Goal: Task Accomplishment & Management: Use online tool/utility

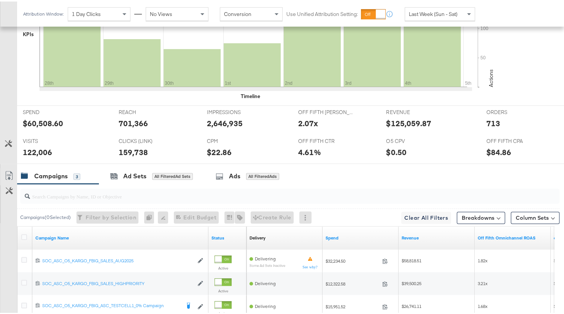
scroll to position [363, 0]
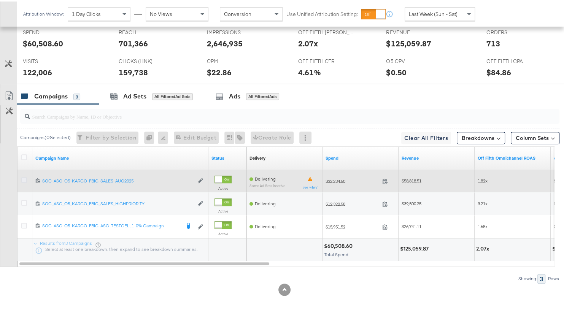
click at [25, 176] on icon at bounding box center [24, 179] width 6 height 6
click at [0, 0] on input "checkbox" at bounding box center [0, 0] width 0 height 0
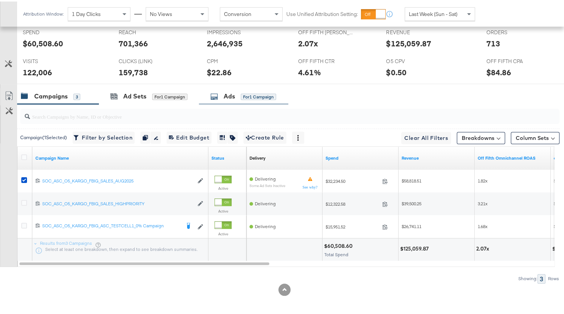
click at [221, 93] on div "Ads for 1 Campaign" at bounding box center [243, 95] width 66 height 9
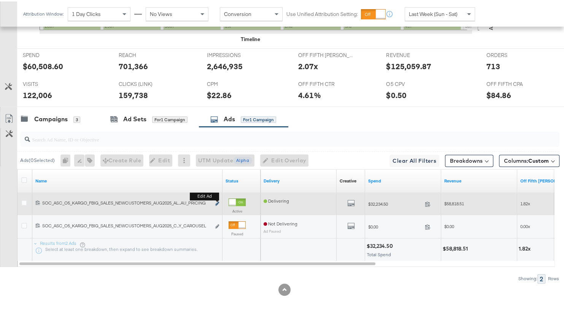
click at [218, 201] on icon "link" at bounding box center [217, 202] width 4 height 4
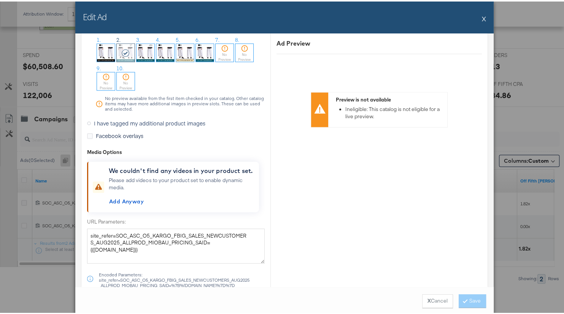
scroll to position [859, 0]
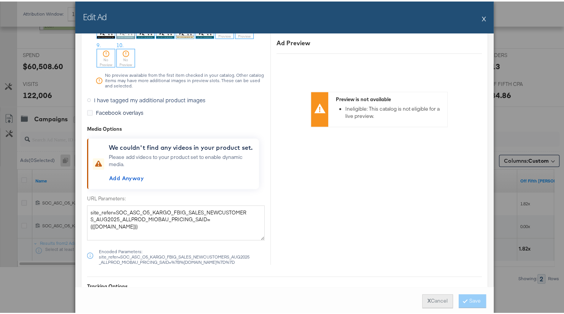
click at [432, 302] on button "X Cancel" at bounding box center [437, 300] width 31 height 14
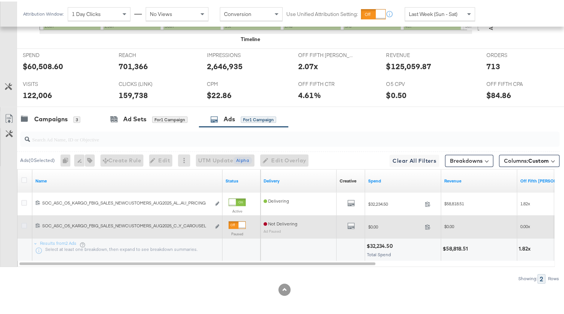
click at [25, 223] on icon at bounding box center [24, 224] width 6 height 6
click at [0, 0] on input "checkbox" at bounding box center [0, 0] width 0 height 0
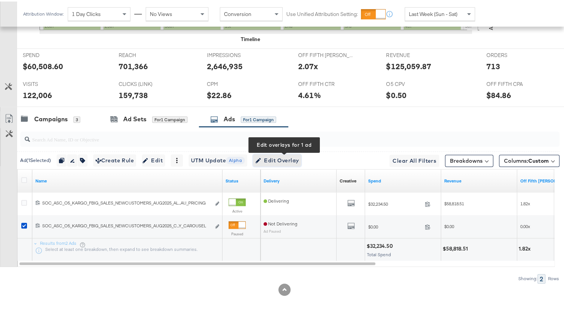
click at [263, 162] on span "Edit Overlay Edit overlays for 1 ad" at bounding box center [277, 160] width 44 height 10
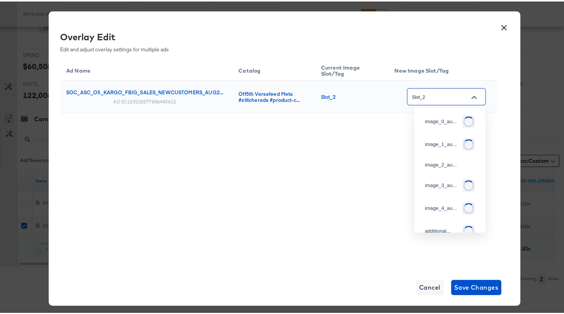
click at [461, 97] on input "Slot_2" at bounding box center [441, 95] width 60 height 9
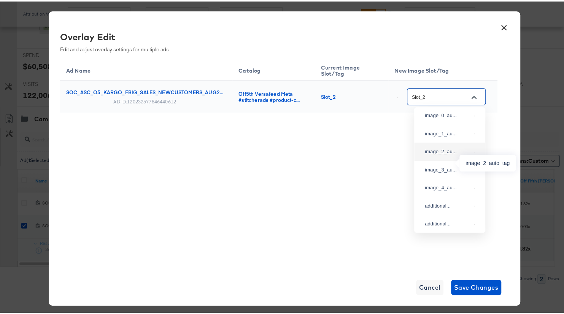
click at [428, 154] on div "image_2_au..." at bounding box center [448, 151] width 46 height 8
type input "image_2_auto_tag"
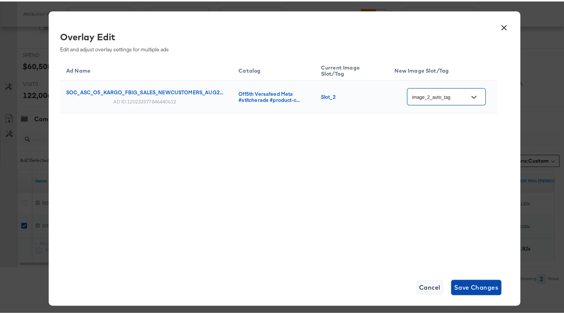
click at [471, 287] on span "Save Changes" at bounding box center [476, 286] width 45 height 11
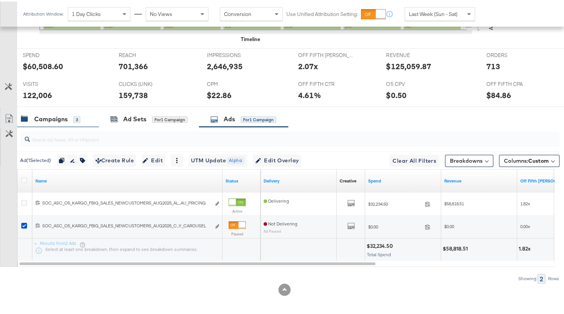
click at [52, 121] on div "Campaigns 3" at bounding box center [58, 118] width 82 height 16
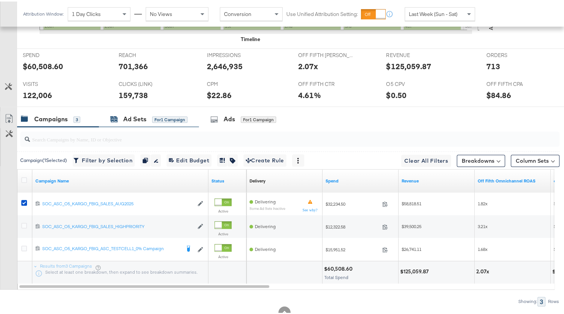
click at [119, 119] on div "Ad Sets for 1 Campaign" at bounding box center [148, 117] width 77 height 9
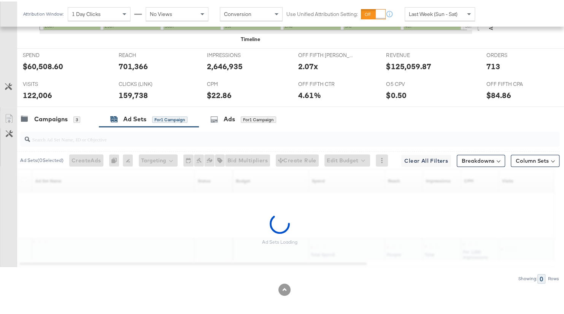
scroll to position [318, 0]
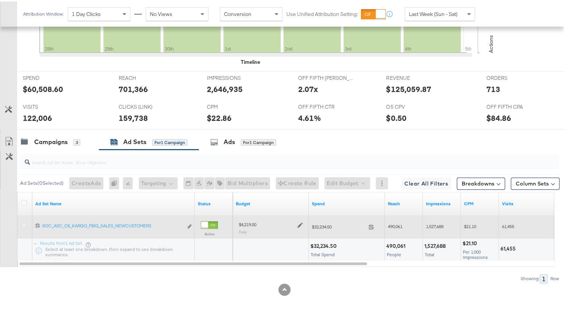
click at [23, 224] on icon at bounding box center [24, 224] width 6 height 6
click at [0, 0] on input "checkbox" at bounding box center [0, 0] width 0 height 0
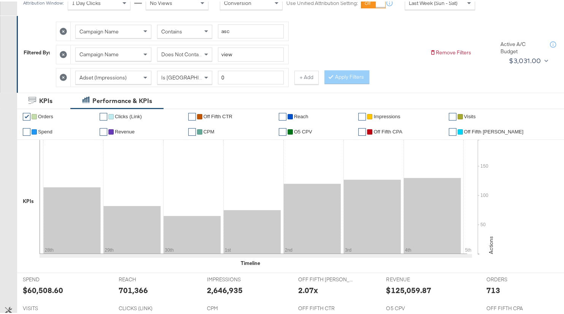
scroll to position [0, 0]
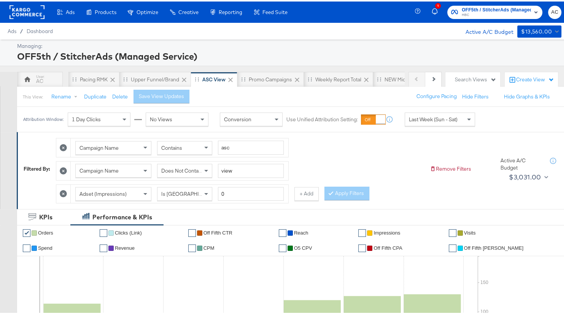
drag, startPoint x: 63, startPoint y: 190, endPoint x: 71, endPoint y: 193, distance: 8.6
click at [63, 190] on icon at bounding box center [63, 192] width 7 height 7
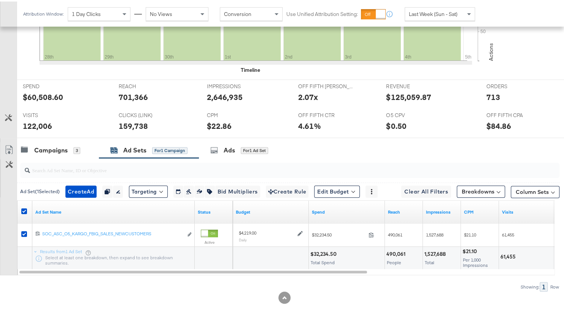
scroll to position [295, 0]
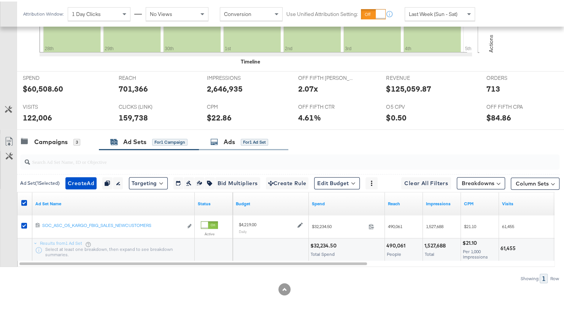
click at [217, 147] on div "Ads for 1 Ad Set" at bounding box center [243, 140] width 89 height 16
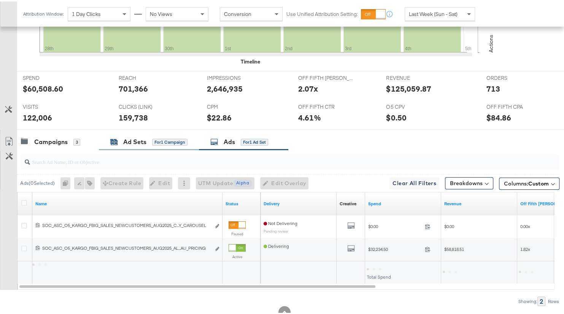
click at [145, 141] on div "Ad Sets" at bounding box center [134, 140] width 23 height 9
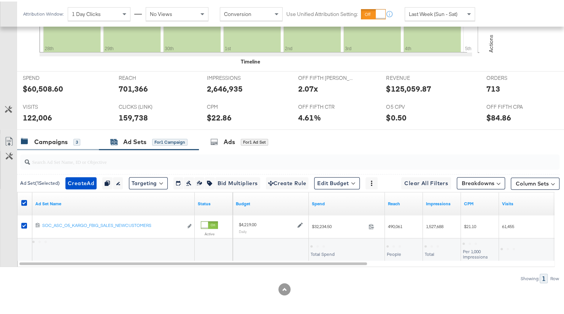
click at [48, 145] on div "Campaigns 3" at bounding box center [58, 140] width 82 height 16
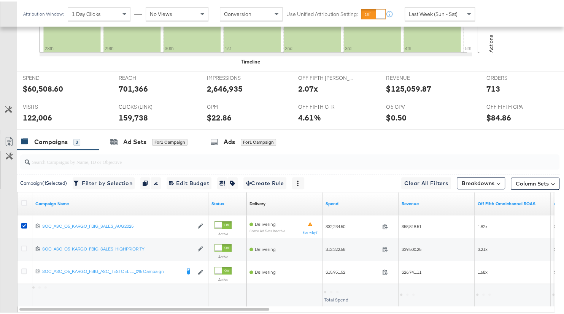
drag, startPoint x: 24, startPoint y: 223, endPoint x: 46, endPoint y: 142, distance: 83.9
click at [24, 223] on icon at bounding box center [24, 224] width 6 height 6
click at [0, 0] on input "checkbox" at bounding box center [0, 0] width 0 height 0
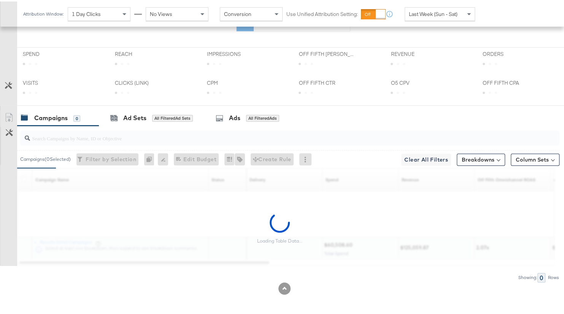
scroll to position [340, 0]
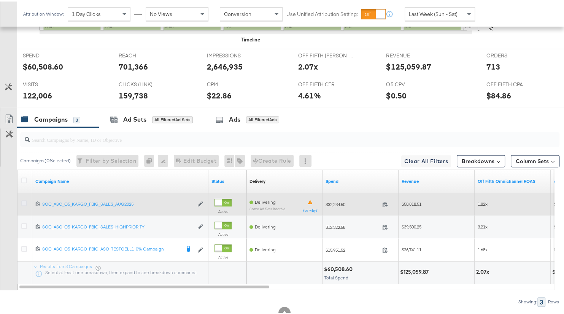
click at [26, 201] on icon at bounding box center [24, 202] width 6 height 6
click at [0, 0] on input "checkbox" at bounding box center [0, 0] width 0 height 0
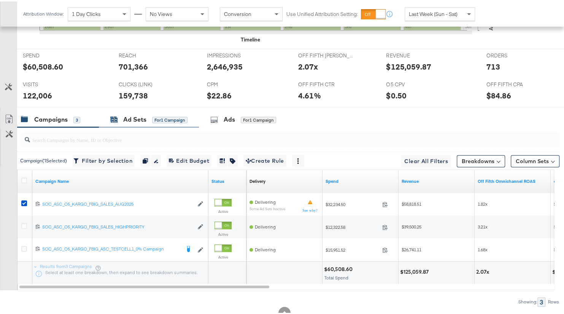
click at [127, 117] on div "Ad Sets" at bounding box center [134, 118] width 23 height 9
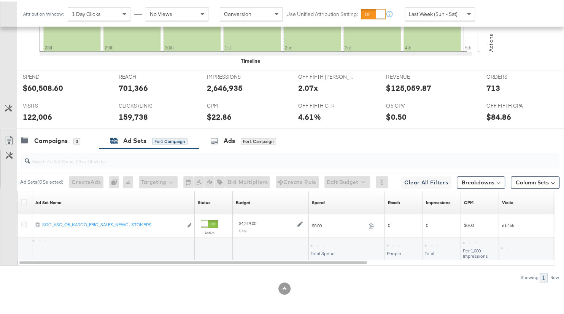
scroll to position [318, 0]
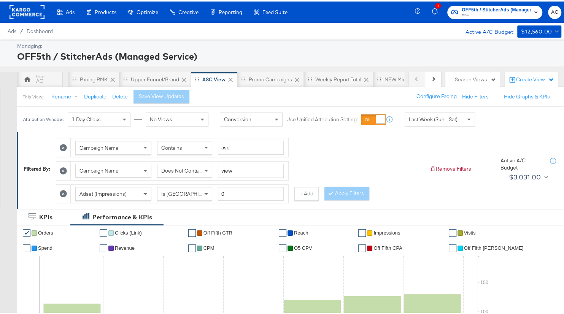
click at [66, 193] on icon at bounding box center [63, 192] width 7 height 7
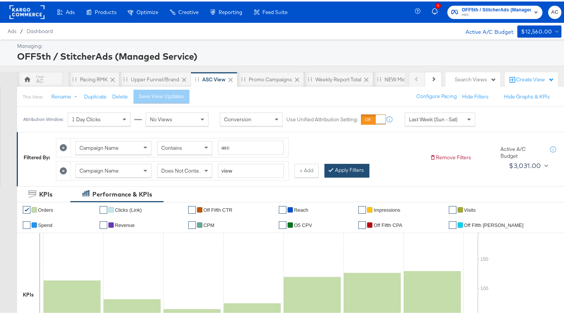
click at [362, 169] on button "Apply Filters" at bounding box center [347, 169] width 45 height 14
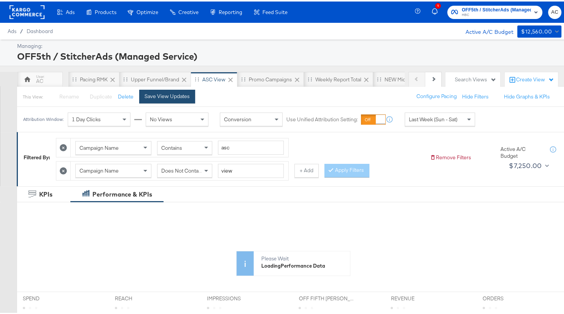
click at [169, 98] on div "Save View Updates" at bounding box center [167, 94] width 45 height 7
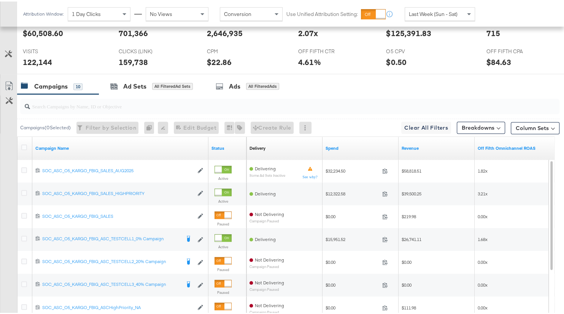
scroll to position [358, 0]
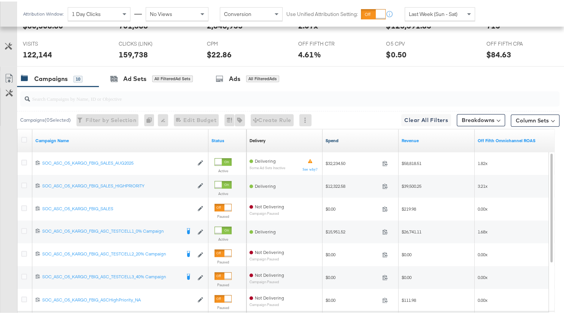
click at [331, 136] on link "Spend" at bounding box center [361, 139] width 70 height 6
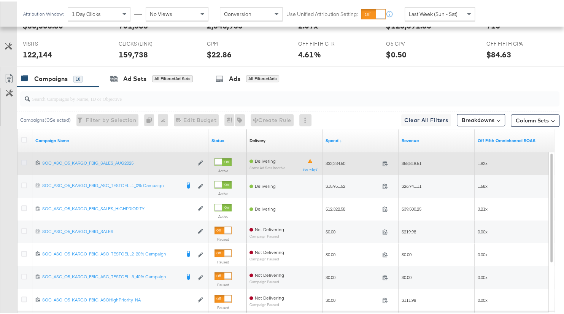
click at [25, 160] on icon at bounding box center [24, 161] width 6 height 6
click at [0, 0] on input "checkbox" at bounding box center [0, 0] width 0 height 0
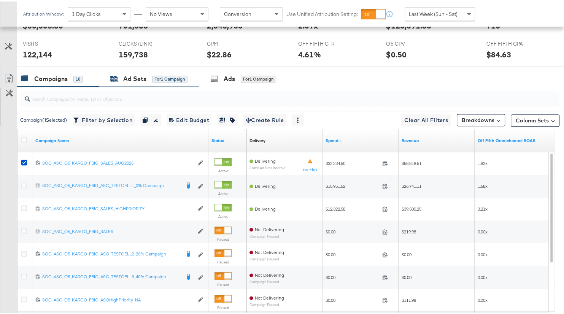
click at [168, 74] on div "for 1 Campaign" at bounding box center [169, 77] width 35 height 7
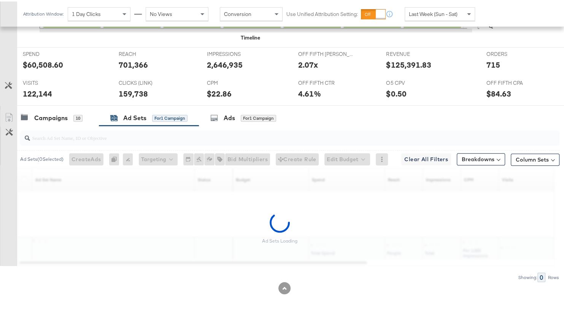
scroll to position [318, 0]
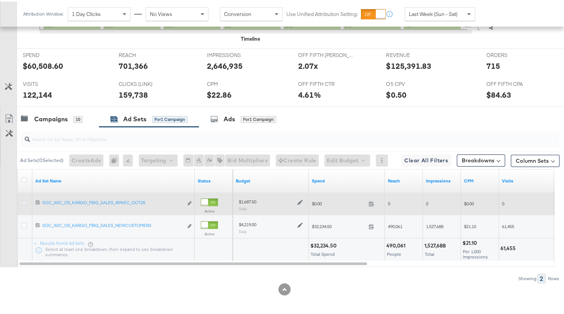
click at [25, 202] on icon at bounding box center [24, 202] width 6 height 6
click at [0, 0] on input "checkbox" at bounding box center [0, 0] width 0 height 0
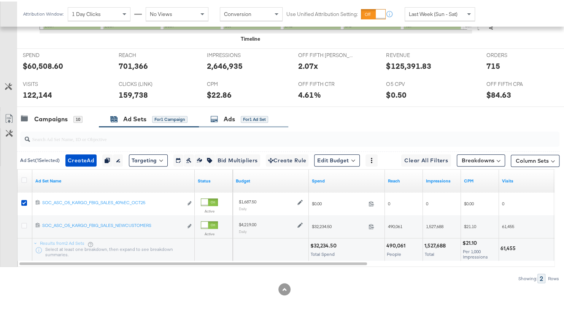
click at [260, 115] on div "for 1 Ad Set" at bounding box center [254, 118] width 27 height 7
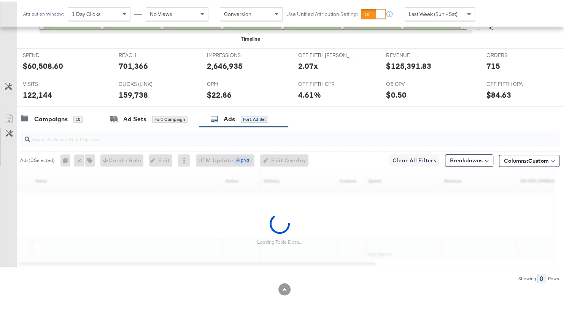
scroll to position [295, 0]
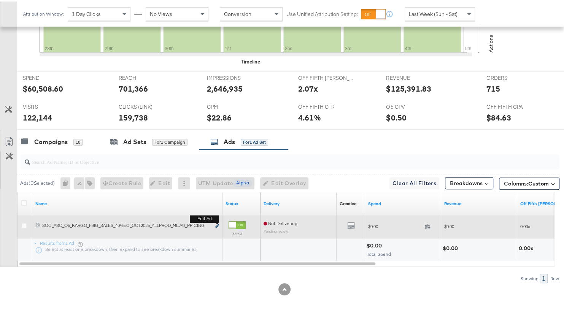
click at [215, 224] on button "Edit ad" at bounding box center [217, 225] width 5 height 8
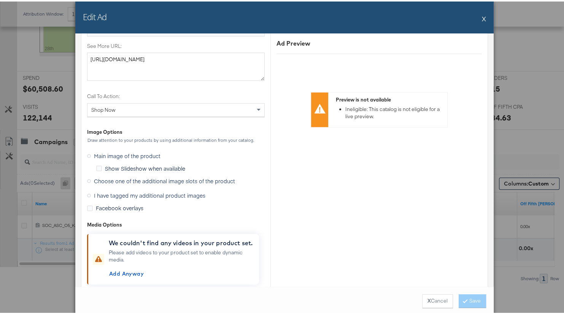
scroll to position [700, 0]
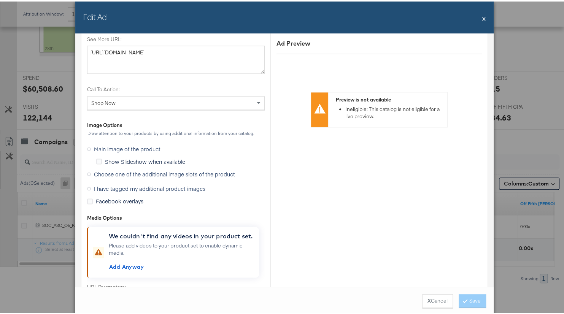
click at [188, 186] on span "I have tagged my additional product images" at bounding box center [150, 187] width 112 height 8
click at [0, 0] on input "I have tagged my additional product images" at bounding box center [0, 0] width 0 height 0
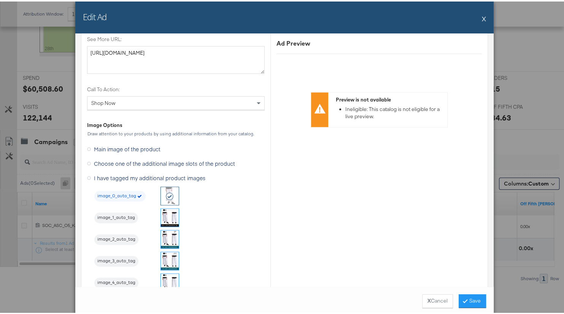
click at [171, 237] on img at bounding box center [170, 238] width 18 height 18
click at [466, 300] on button "Save" at bounding box center [472, 300] width 27 height 14
